Goal: Navigation & Orientation: Find specific page/section

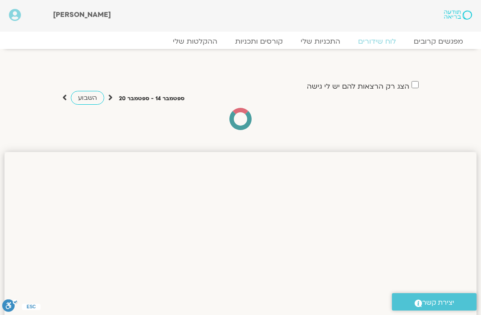
click at [379, 41] on link "לוח שידורים" at bounding box center [377, 41] width 56 height 9
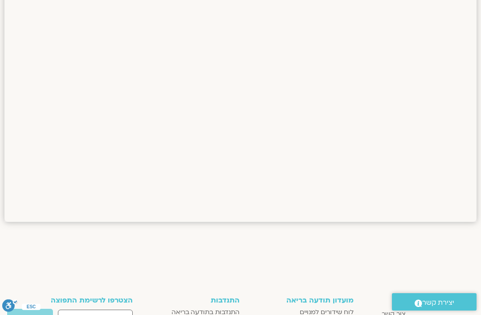
scroll to position [1356, 0]
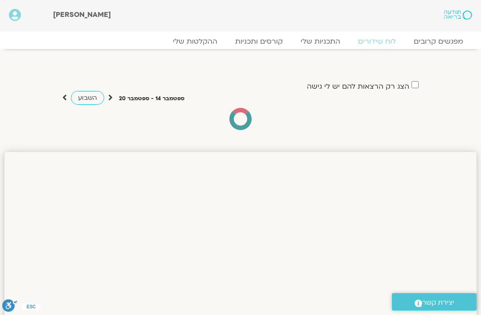
click at [375, 44] on link "לוח שידורים" at bounding box center [377, 41] width 56 height 9
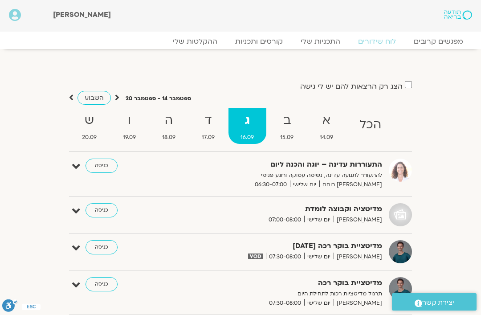
click at [210, 131] on link "ד 17.09" at bounding box center [207, 126] width 37 height 36
